Goal: Task Accomplishment & Management: Manage account settings

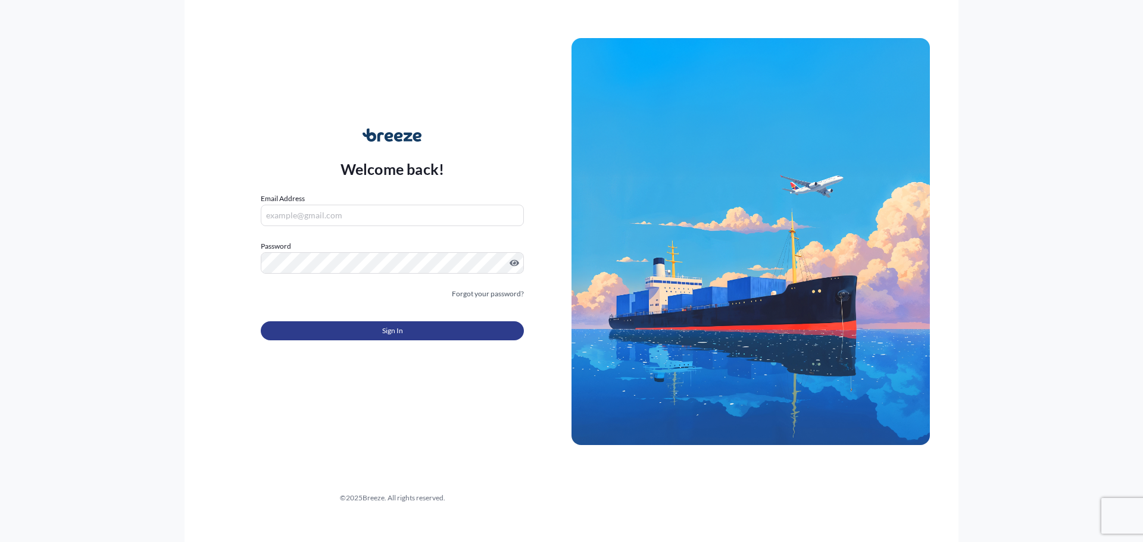
type input "[PERSON_NAME][EMAIL_ADDRESS][PERSON_NAME][DOMAIN_NAME]"
click at [383, 330] on span "Sign In" at bounding box center [392, 331] width 21 height 12
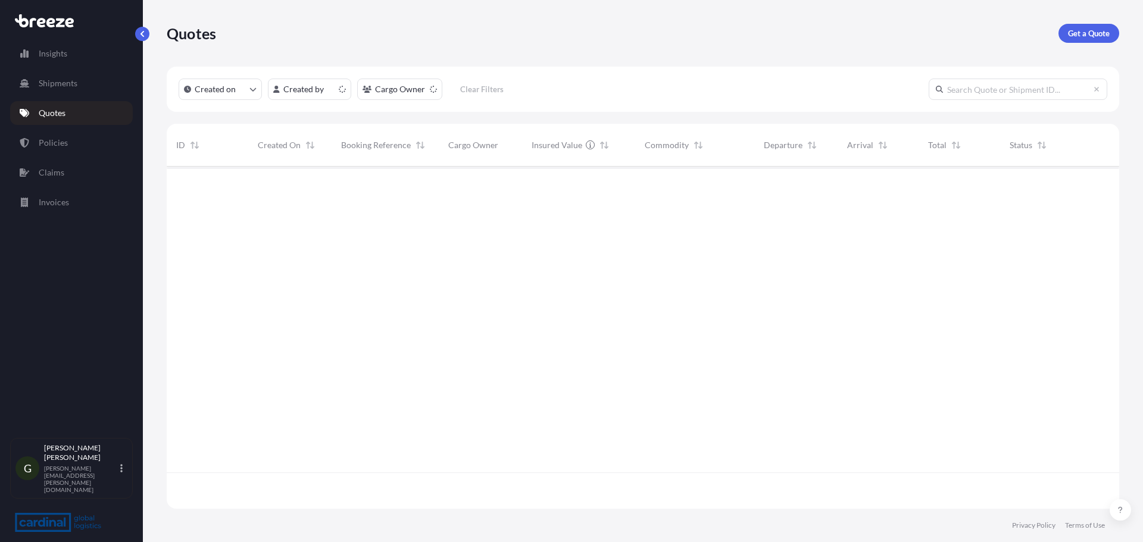
scroll to position [340, 943]
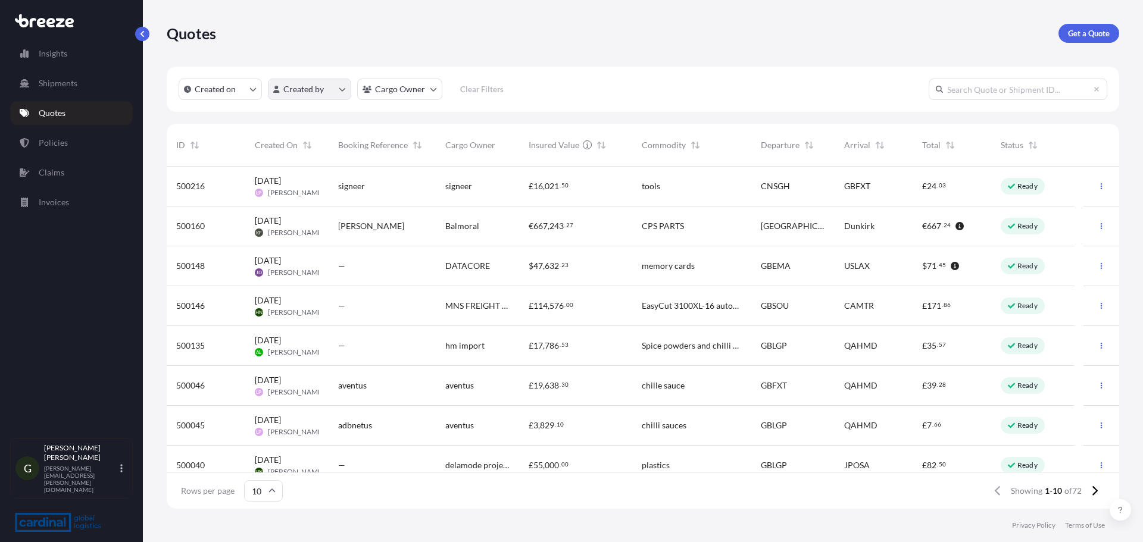
click at [290, 85] on html "Insights Shipments Quotes Policies Claims Invoices G [PERSON_NAME] [PERSON_NAME…" at bounding box center [571, 271] width 1143 height 542
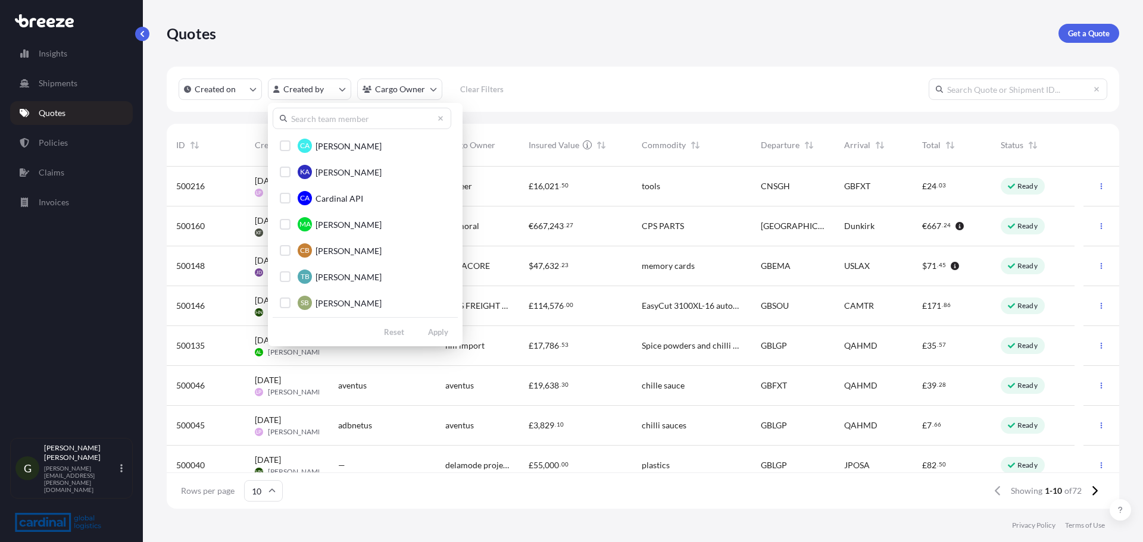
click at [325, 120] on input "text" at bounding box center [362, 118] width 179 height 21
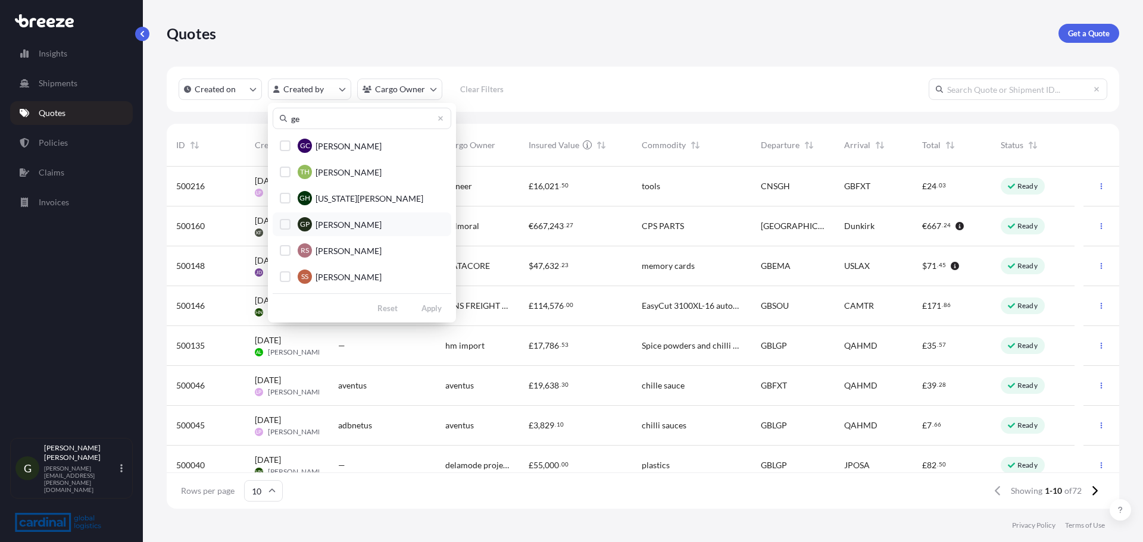
type input "ge"
click at [338, 225] on span "[PERSON_NAME]" at bounding box center [348, 225] width 66 height 12
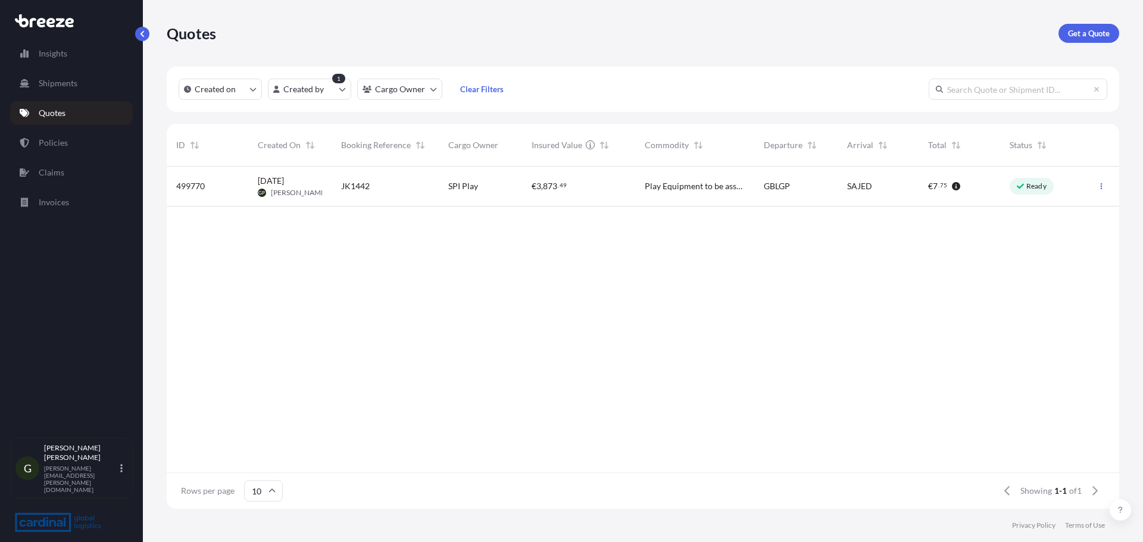
click at [400, 183] on div "JK1442" at bounding box center [385, 186] width 88 height 12
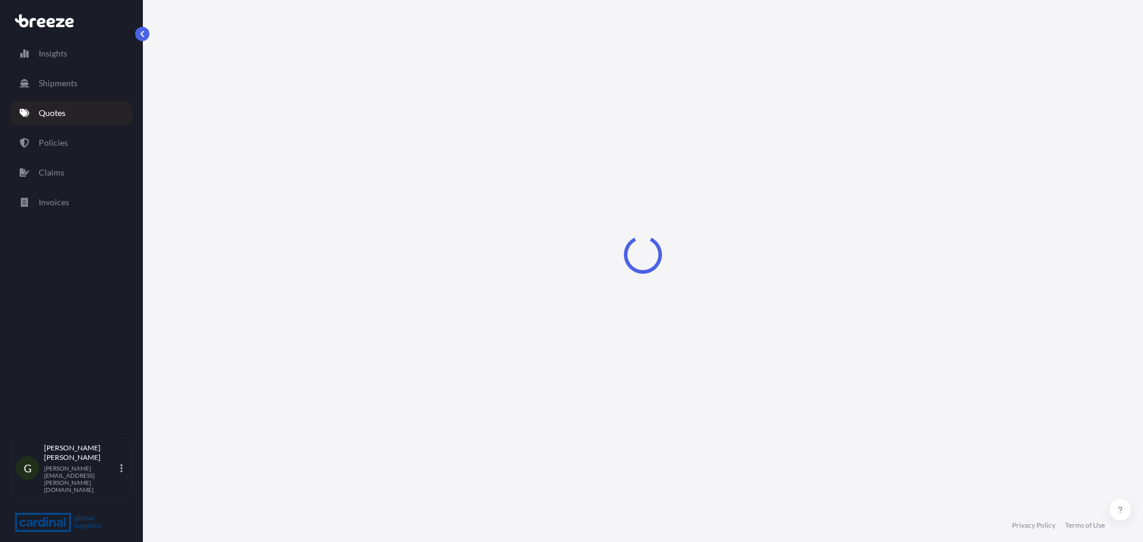
select select "Road"
select select "Sea"
select select "2"
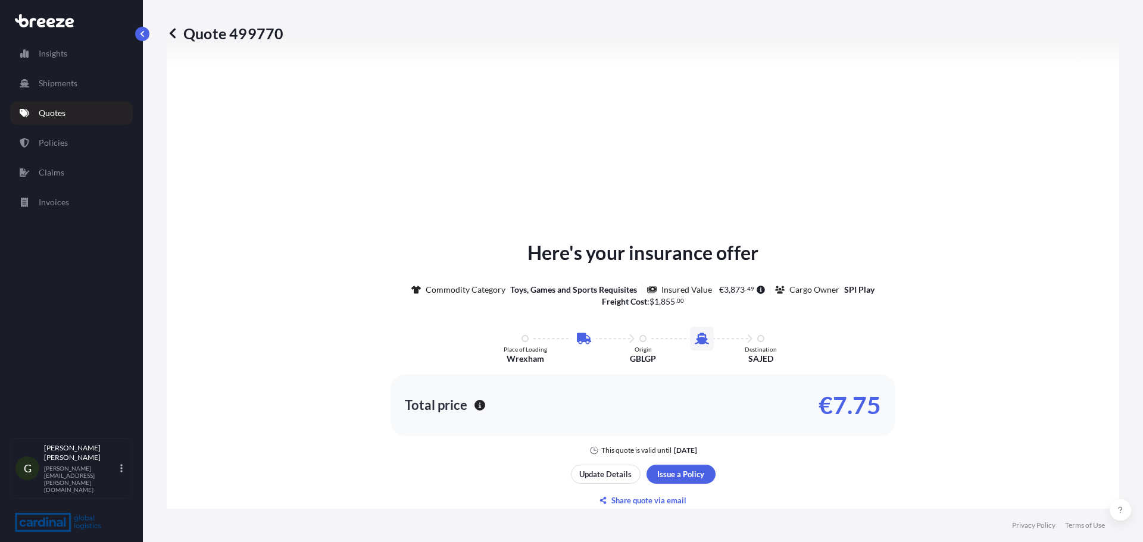
scroll to position [465, 0]
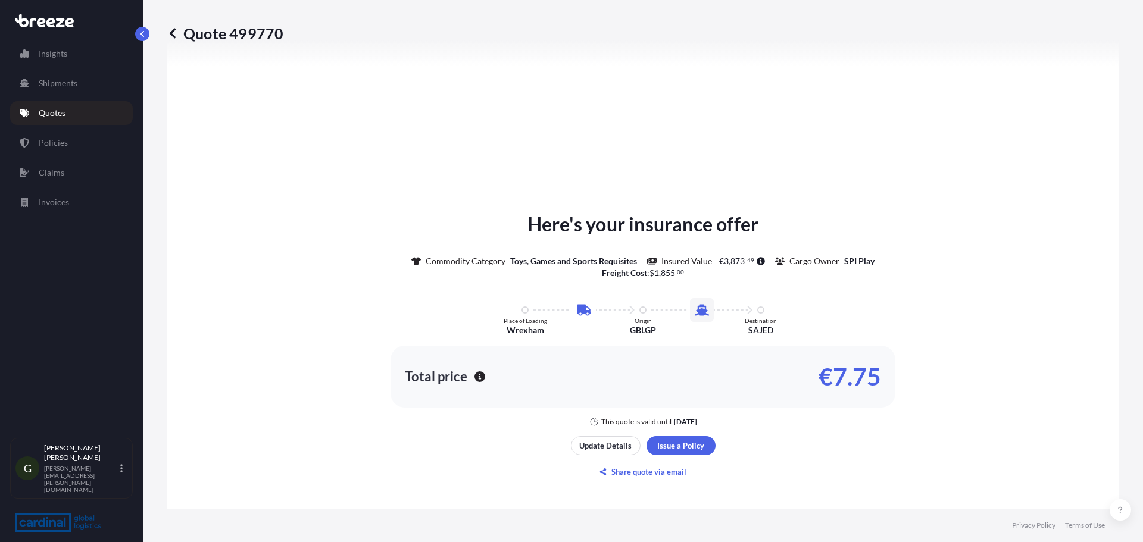
click at [610, 435] on div "Here's your insurance offer Commodity Category Toys, Games and Sports Requisite…" at bounding box center [642, 346] width 919 height 658
click at [598, 443] on p "Update Details" at bounding box center [605, 446] width 52 height 12
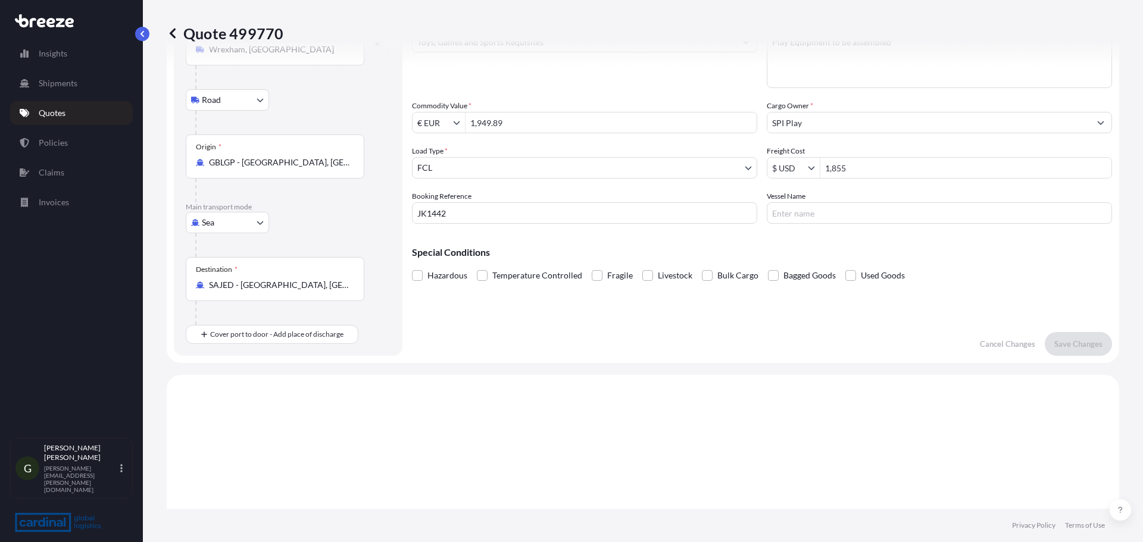
scroll to position [19, 0]
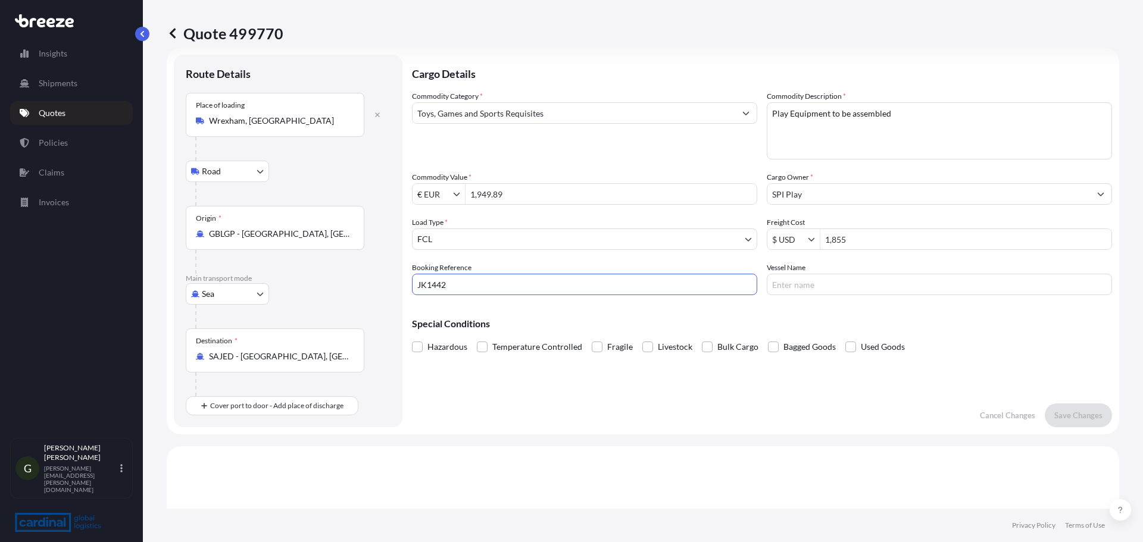
drag, startPoint x: 483, startPoint y: 289, endPoint x: 265, endPoint y: 283, distance: 217.9
click at [265, 283] on form "Route Details Place of loading [GEOGRAPHIC_DATA], [GEOGRAPHIC_DATA] Road Road R…" at bounding box center [643, 241] width 952 height 387
type input "2CFE5090117"
click at [574, 432] on form "Route Details Place of loading [GEOGRAPHIC_DATA], [GEOGRAPHIC_DATA] Road Road R…" at bounding box center [643, 241] width 952 height 387
click at [852, 290] on input "Vessel Name" at bounding box center [939, 284] width 345 height 21
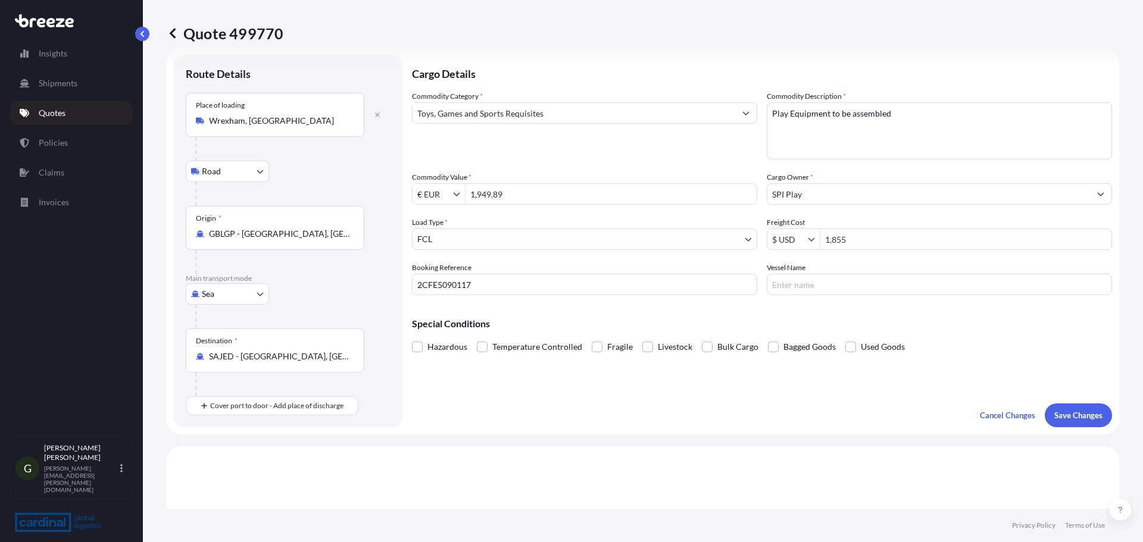
click at [825, 278] on input "Vessel Name" at bounding box center [939, 284] width 345 height 21
paste input "ATLANTA EXPRESS"
type input "ATLANTA EXPRESS"
drag, startPoint x: 857, startPoint y: 245, endPoint x: 758, endPoint y: 252, distance: 99.0
click at [758, 252] on div "Commodity Category * Toys, Games and Sports Requisites Commodity Description * …" at bounding box center [762, 192] width 700 height 205
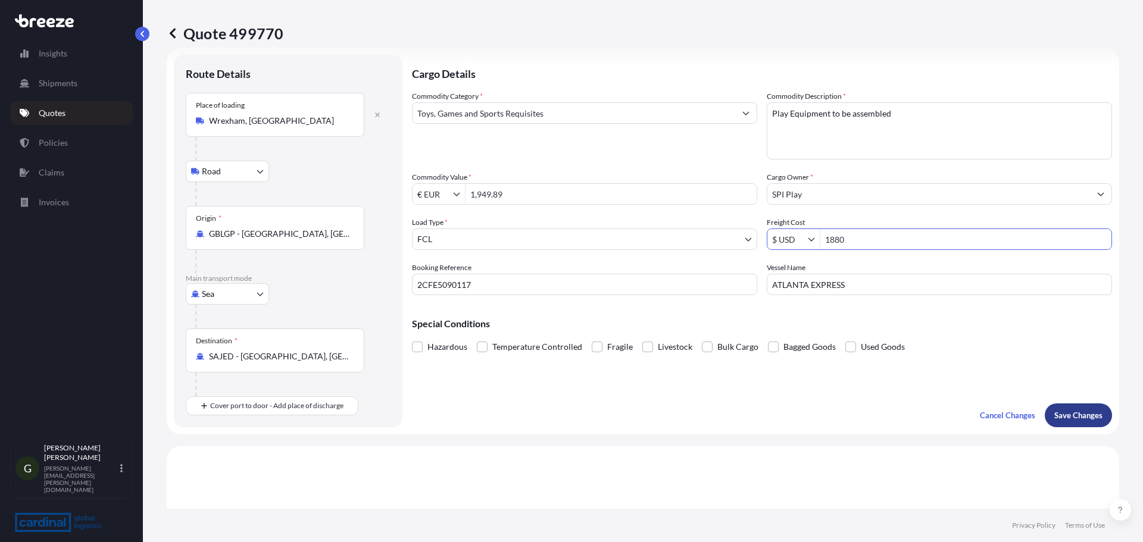
type input "1,880"
click at [1064, 405] on button "Save Changes" at bounding box center [1078, 416] width 67 height 24
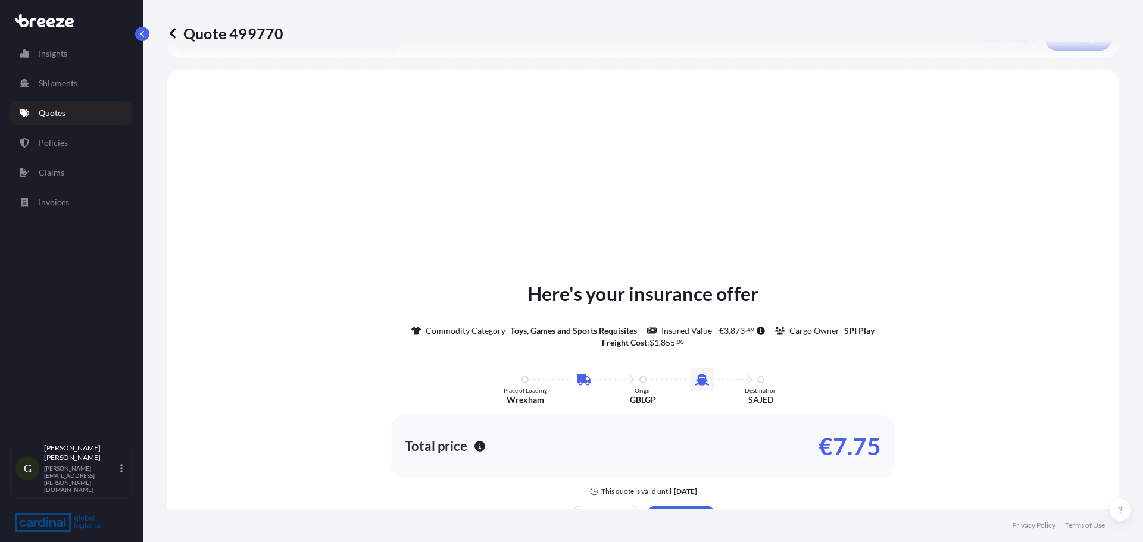
scroll to position [406, 0]
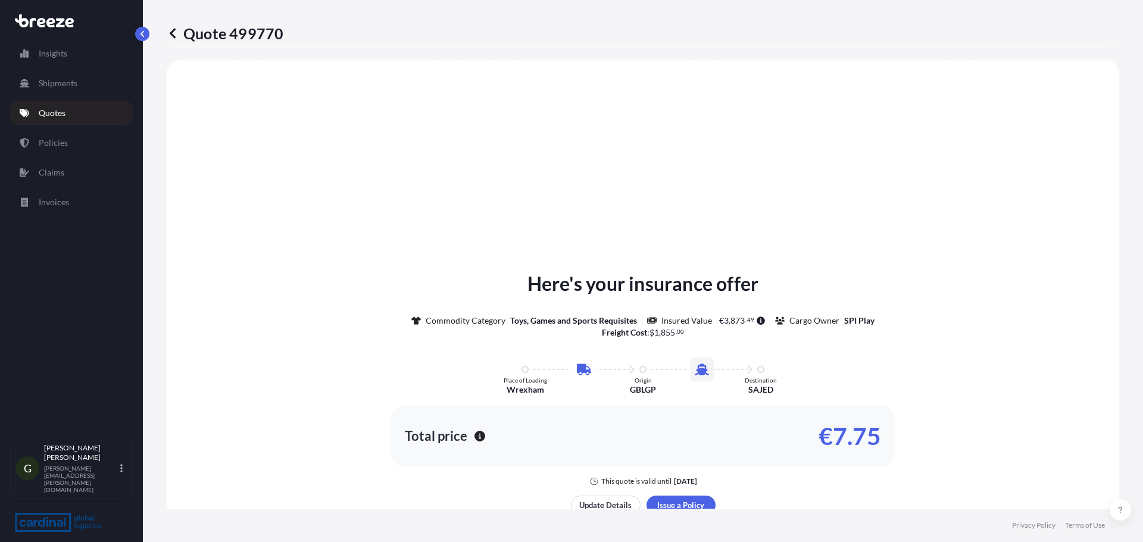
select select "Road"
select select "Sea"
select select "2"
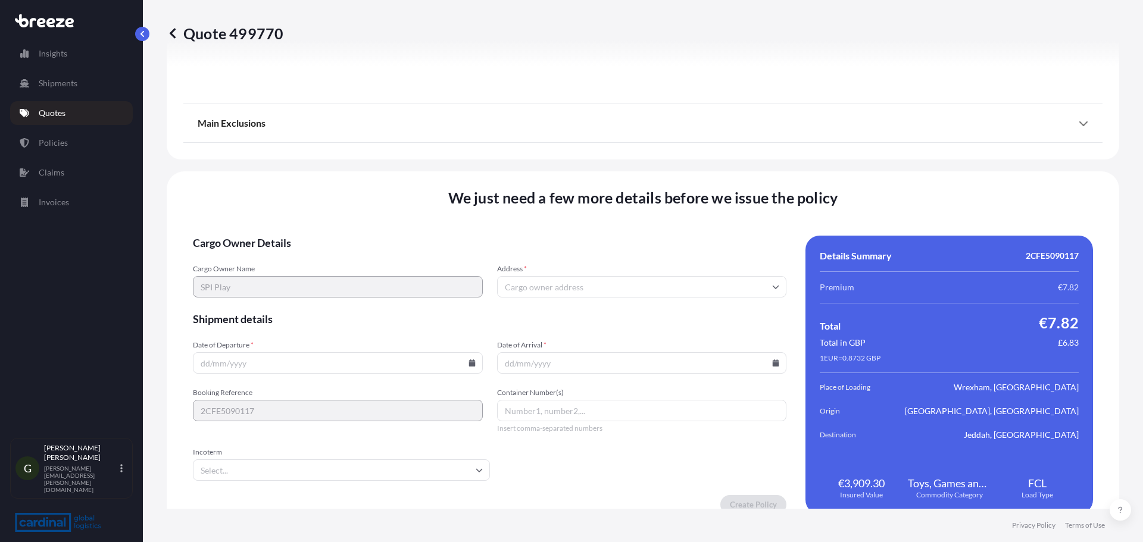
scroll to position [1442, 0]
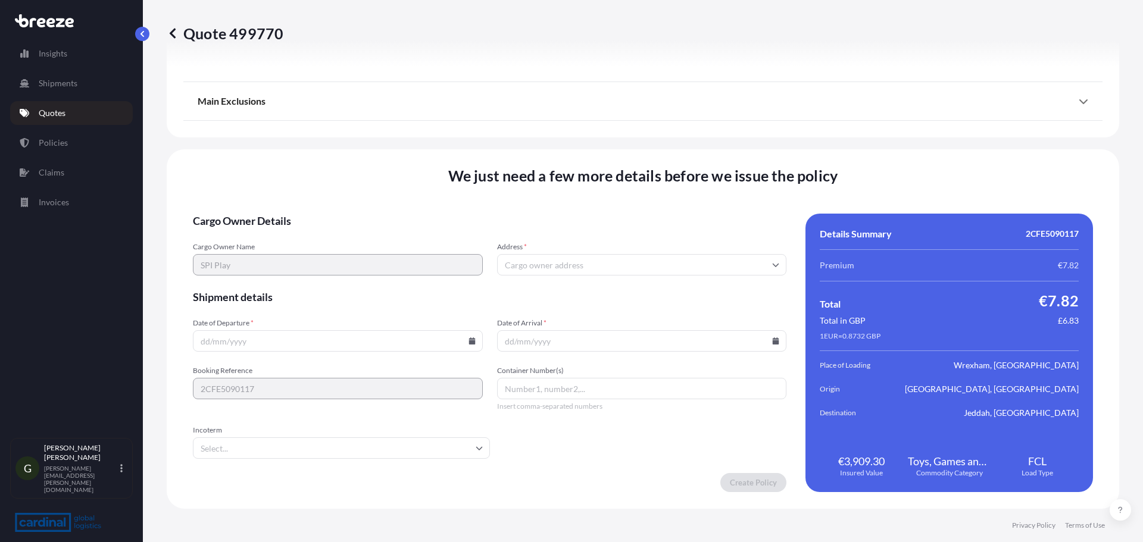
click at [564, 258] on input "Address *" at bounding box center [642, 264] width 290 height 21
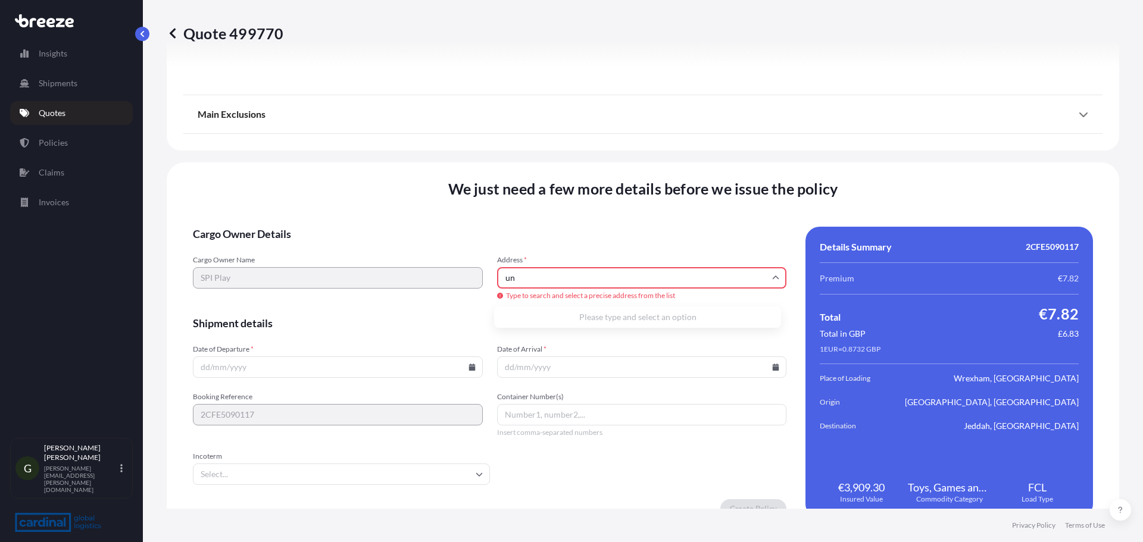
type input "u"
click at [573, 325] on li "[STREET_ADDRESS]" at bounding box center [637, 322] width 277 height 23
type input "[STREET_ADDRESS]"
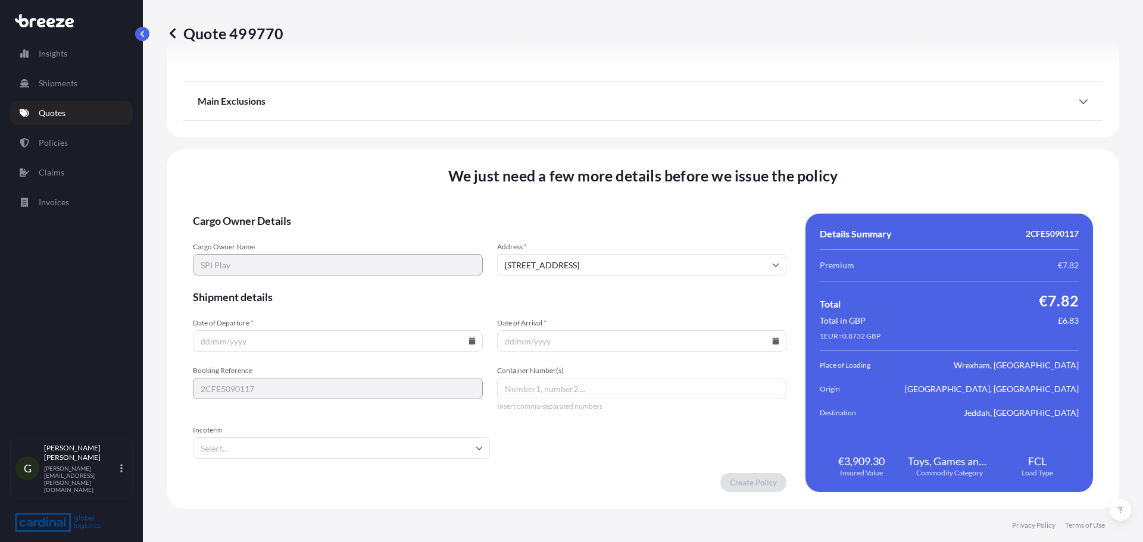
click at [323, 340] on input "Date of Departure *" at bounding box center [338, 340] width 290 height 21
click at [474, 347] on input "Date of Departure *" at bounding box center [338, 340] width 290 height 21
click at [472, 345] on input "Date of Departure *" at bounding box center [338, 340] width 290 height 21
click at [468, 343] on icon at bounding box center [471, 340] width 7 height 7
click at [277, 153] on icon at bounding box center [274, 156] width 5 height 7
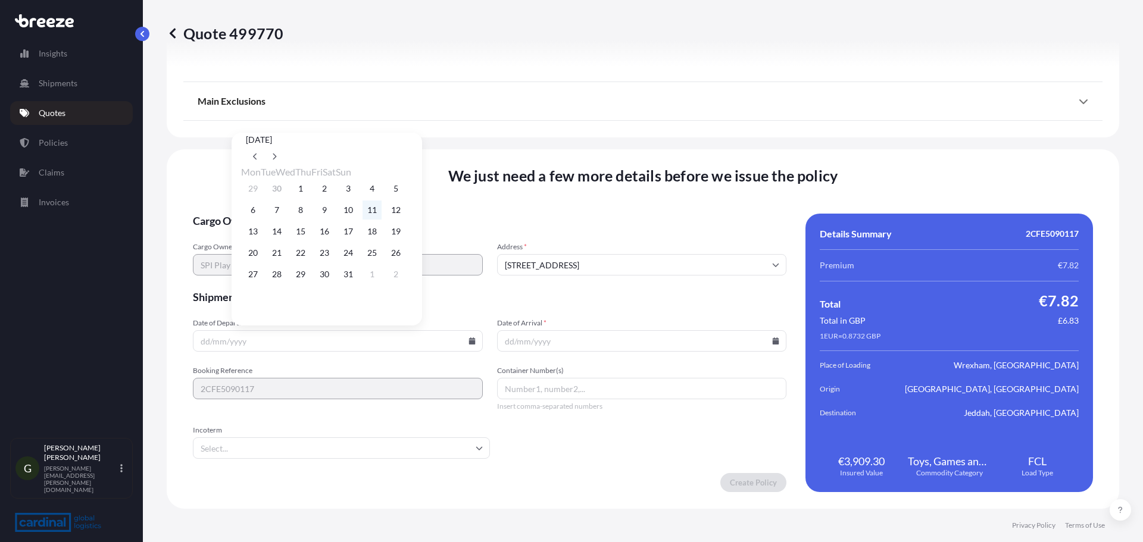
click at [382, 213] on button "11" at bounding box center [371, 210] width 19 height 19
type input "[DATE]"
click at [771, 344] on div at bounding box center [642, 340] width 290 height 21
click at [773, 344] on icon at bounding box center [776, 340] width 7 height 7
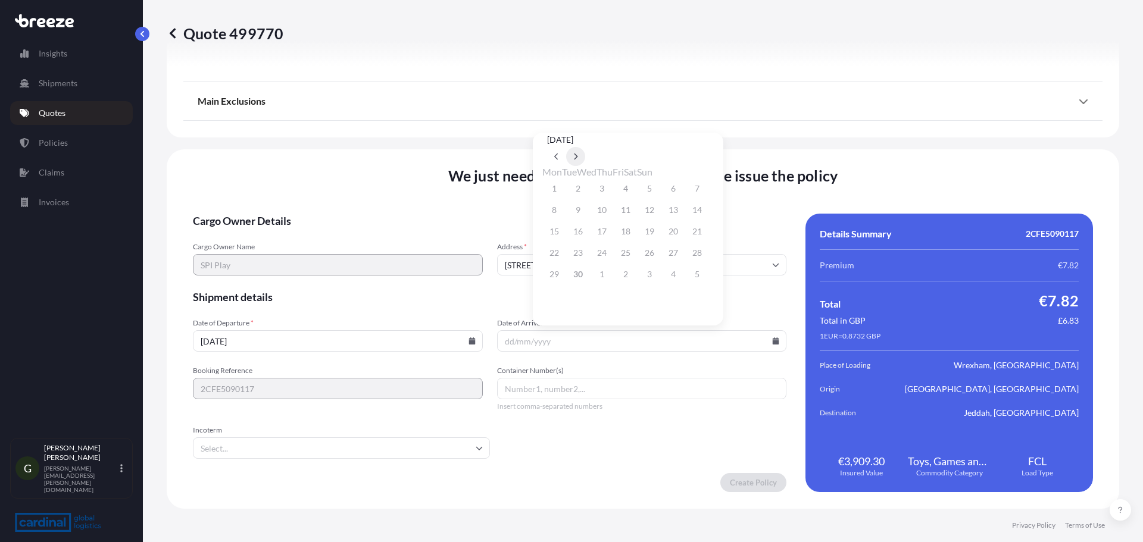
click at [585, 147] on button at bounding box center [575, 156] width 19 height 19
click at [611, 277] on button "29" at bounding box center [601, 274] width 19 height 19
type input "[DATE]"
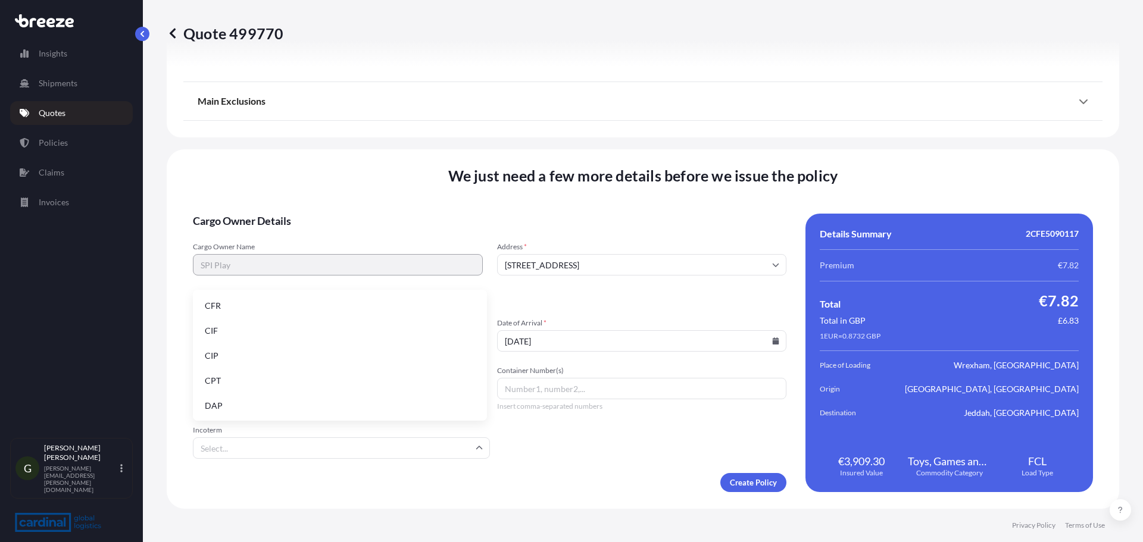
click at [332, 452] on input "Incoterm" at bounding box center [341, 447] width 297 height 21
click at [245, 302] on li "CFR" at bounding box center [340, 306] width 285 height 23
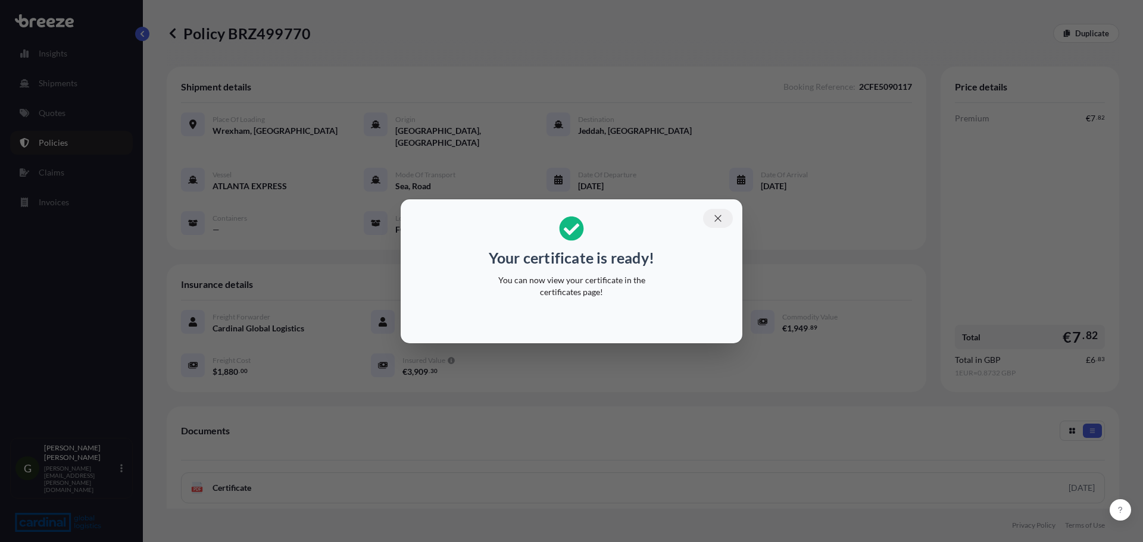
click at [717, 219] on icon "button" at bounding box center [717, 218] width 7 height 7
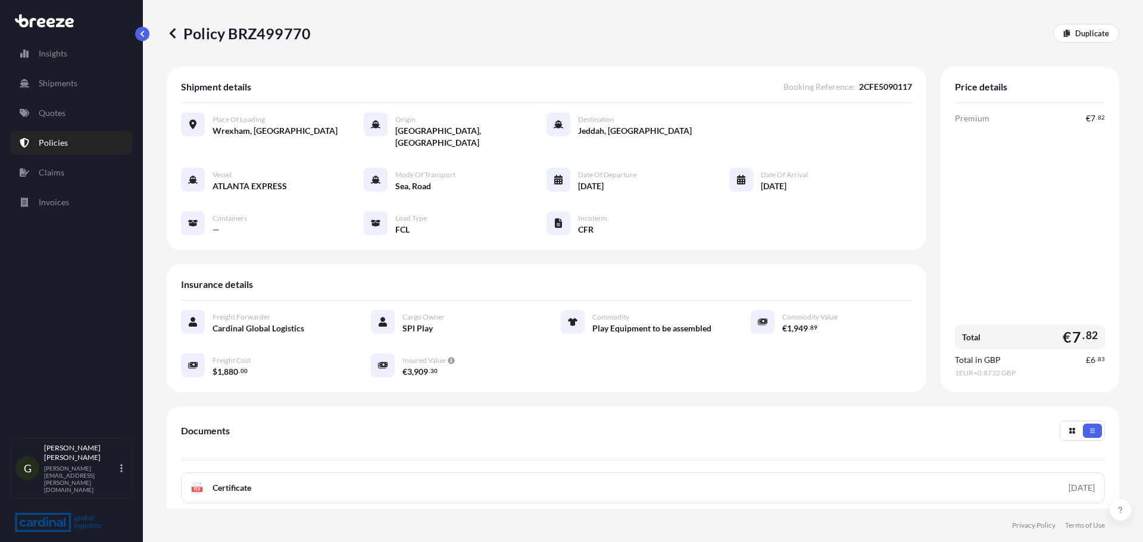
click at [54, 139] on p "Policies" at bounding box center [53, 143] width 29 height 12
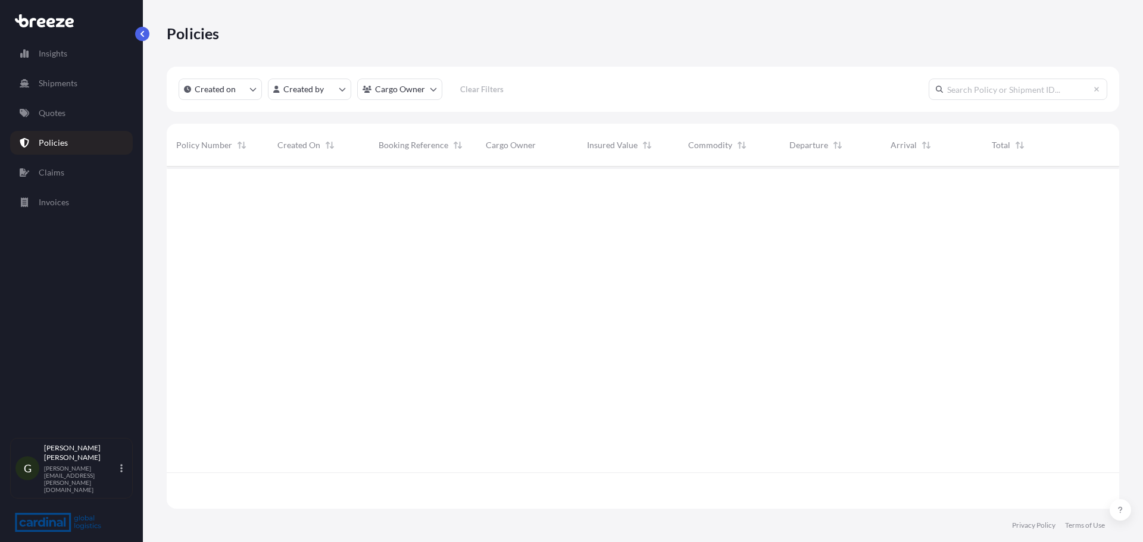
scroll to position [340, 943]
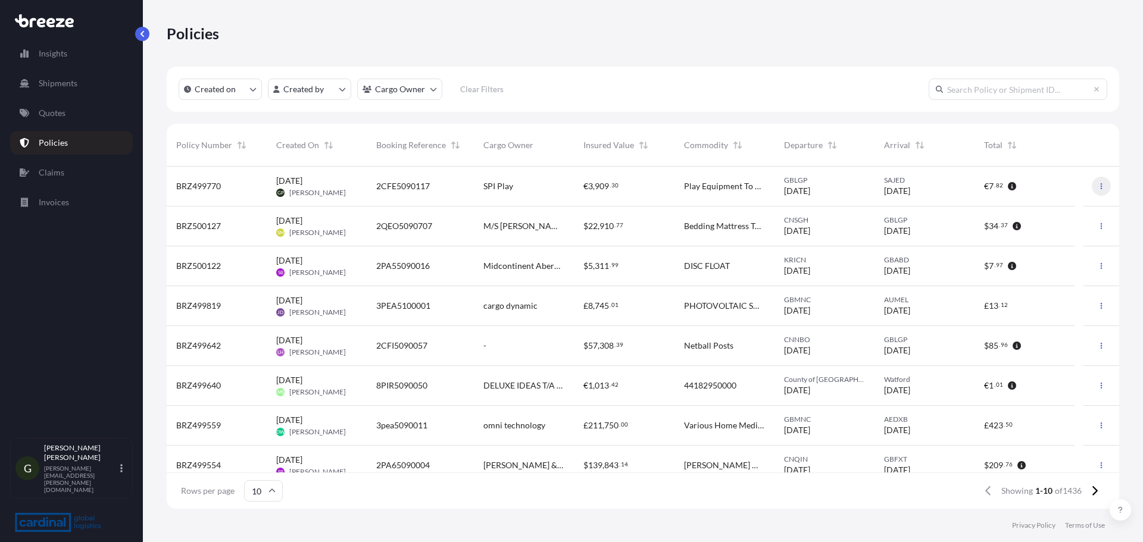
click at [1098, 185] on icon "button" at bounding box center [1101, 186] width 7 height 7
click at [1051, 211] on p "Download certificate" at bounding box center [1036, 210] width 78 height 12
